Goal: Information Seeking & Learning: Learn about a topic

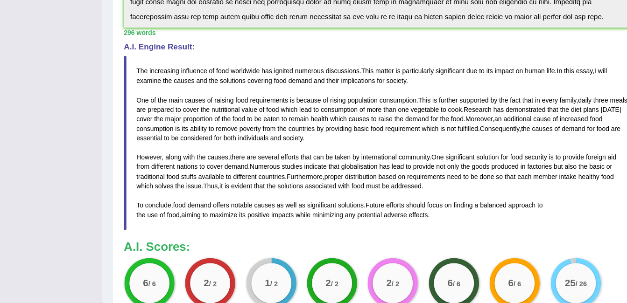
click at [87, 58] on div "Toggle navigation Home Practice Questions Speaking Practice Read Aloud Repeat S…" at bounding box center [313, 51] width 627 height 670
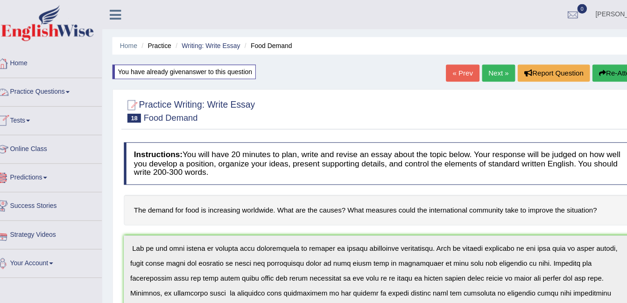
click at [73, 83] on link "Practice Questions" at bounding box center [53, 84] width 106 height 23
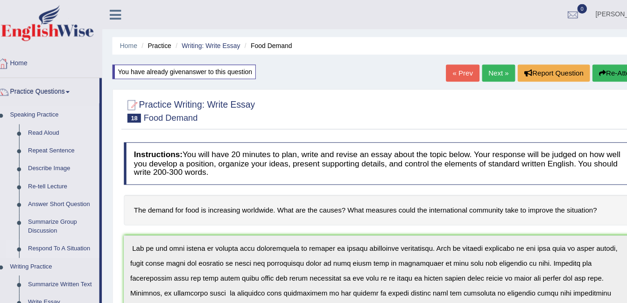
click at [56, 230] on link "Respond To A Situation" at bounding box center [69, 231] width 70 height 17
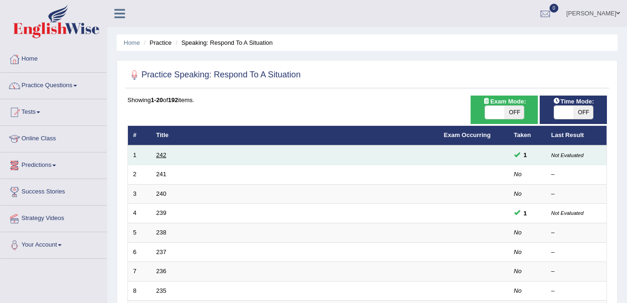
click at [158, 154] on link "242" at bounding box center [161, 155] width 10 height 7
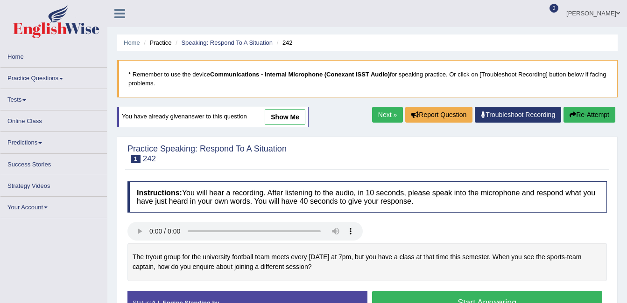
click at [291, 112] on link "show me" at bounding box center [285, 117] width 41 height 16
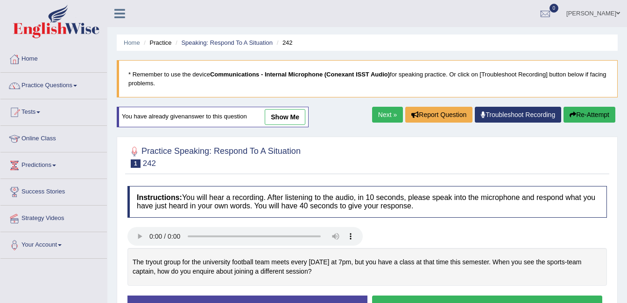
click at [293, 119] on link "show me" at bounding box center [285, 117] width 41 height 16
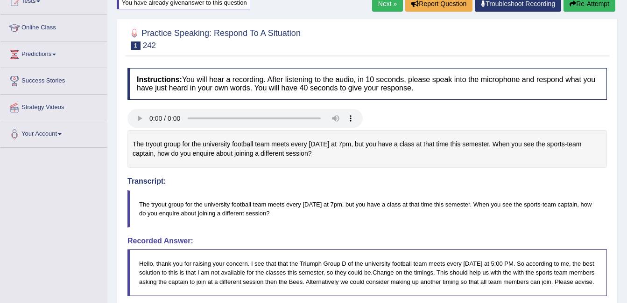
scroll to position [86, 0]
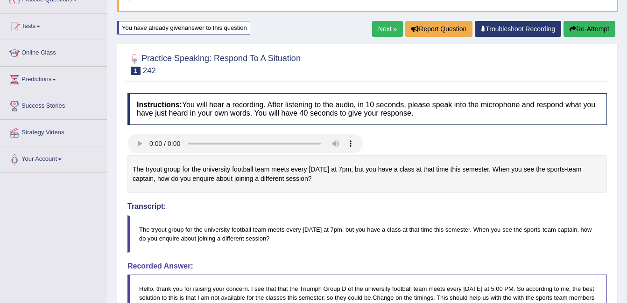
click at [584, 23] on button "Re-Attempt" at bounding box center [589, 29] width 52 height 16
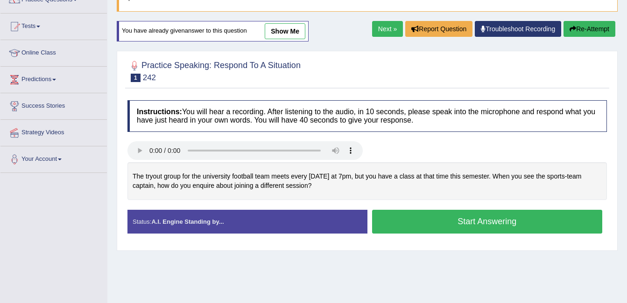
click at [413, 221] on button "Start Answering" at bounding box center [487, 222] width 230 height 24
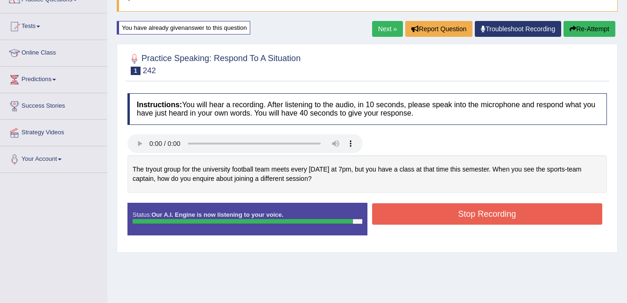
click at [413, 221] on button "Stop Recording" at bounding box center [487, 213] width 230 height 21
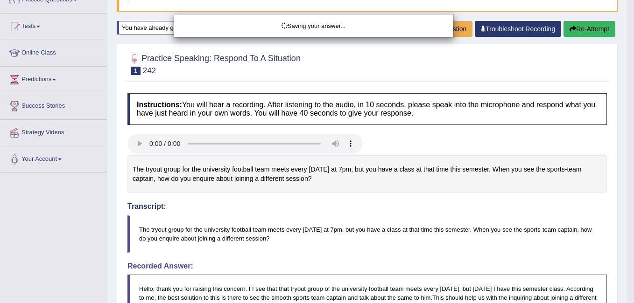
click at [496, 138] on div "Saving your answer..." at bounding box center [317, 151] width 634 height 303
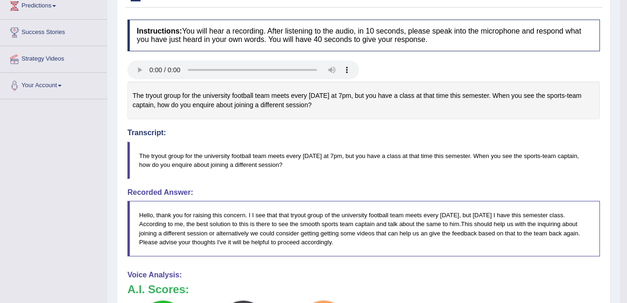
scroll to position [165, 0]
